Goal: Navigation & Orientation: Go to known website

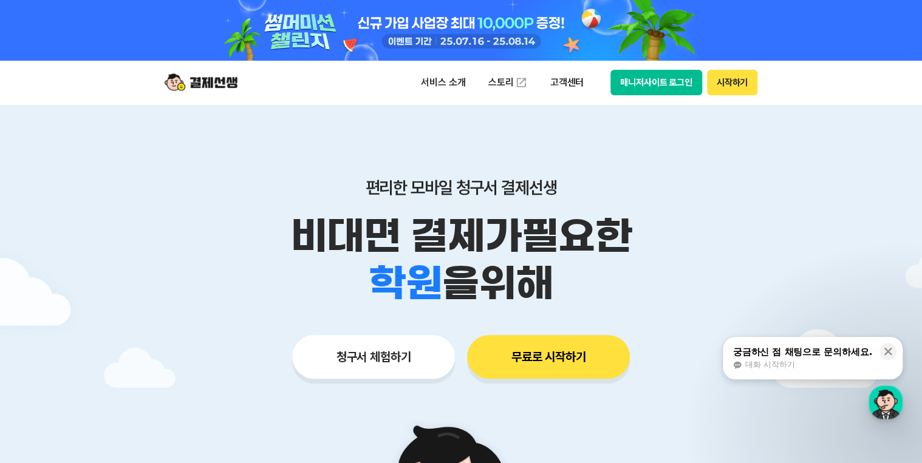
click at [625, 84] on button "매니저사이트 로그인" at bounding box center [656, 82] width 92 height 25
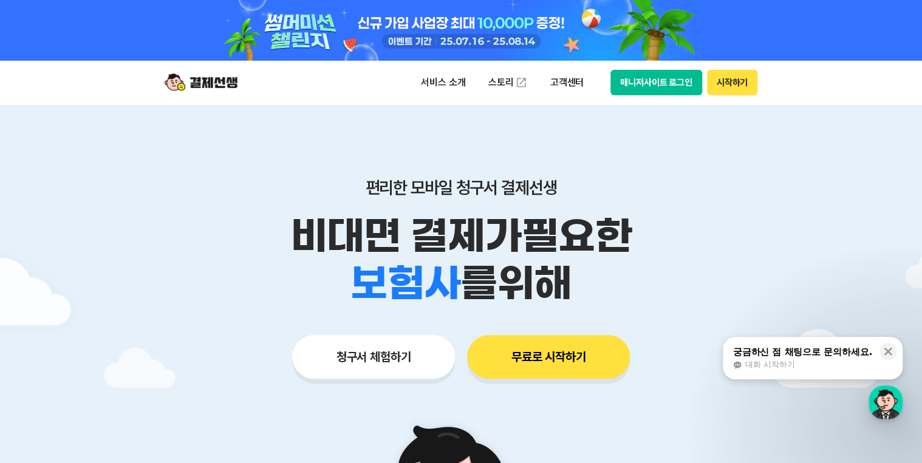
click at [646, 83] on button "매니저사이트 로그인" at bounding box center [656, 82] width 92 height 25
click at [639, 83] on button "매니저사이트 로그인" at bounding box center [656, 82] width 92 height 25
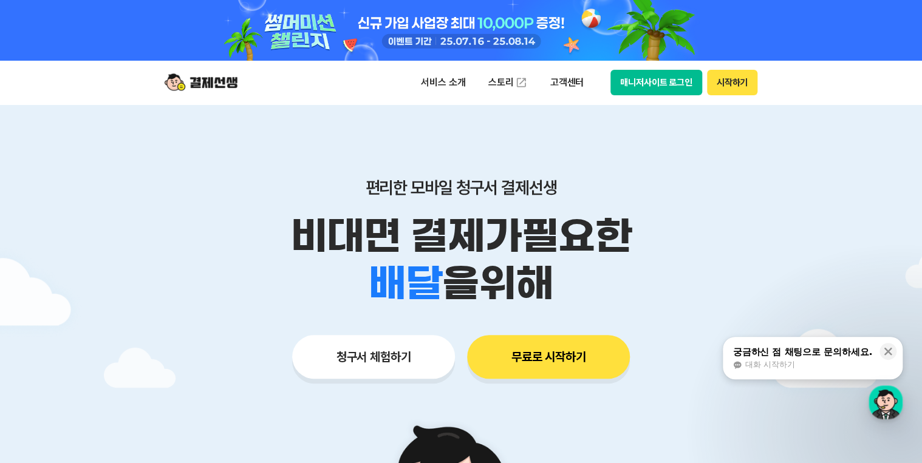
click at [668, 77] on button "매니저사이트 로그인" at bounding box center [656, 82] width 92 height 25
drag, startPoint x: 0, startPoint y: 0, endPoint x: 666, endPoint y: 83, distance: 671.1
click at [666, 83] on button "매니저사이트 로그인" at bounding box center [656, 82] width 92 height 25
